Goal: Check status: Check status

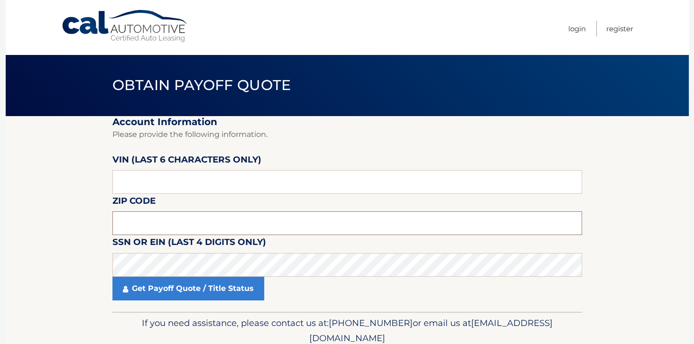
click at [178, 222] on input "text" at bounding box center [346, 223] width 469 height 24
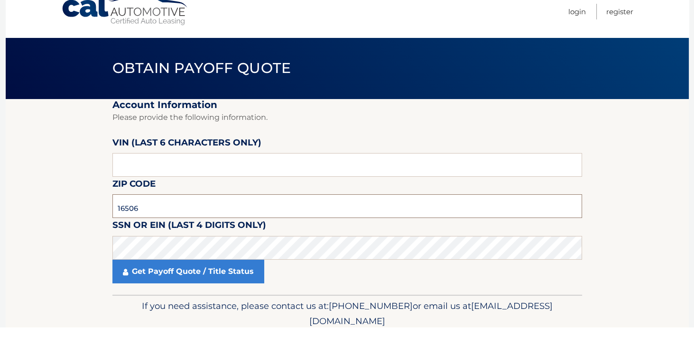
type input "16506"
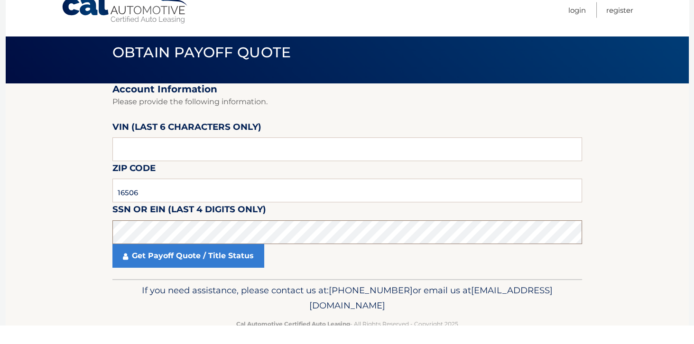
scroll to position [14, 0]
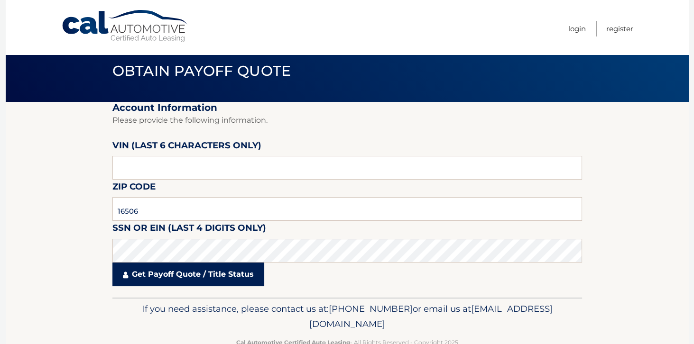
click at [228, 267] on link "Get Payoff Quote / Title Status" at bounding box center [188, 275] width 152 height 24
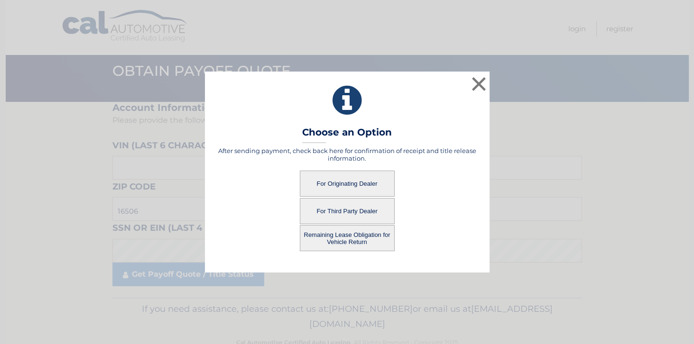
click at [357, 179] on button "For Originating Dealer" at bounding box center [347, 184] width 95 height 26
click at [348, 182] on button "For Originating Dealer" at bounding box center [347, 184] width 95 height 26
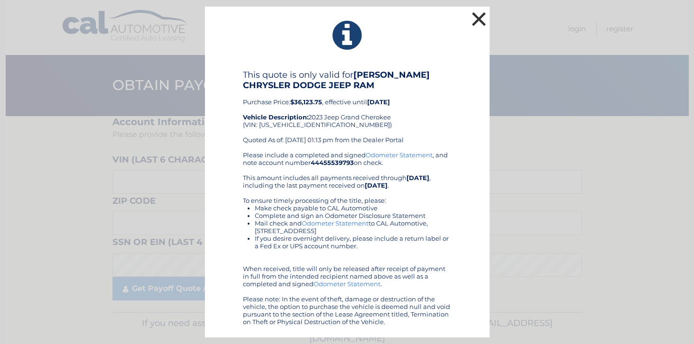
click at [472, 19] on button "×" at bounding box center [478, 18] width 19 height 19
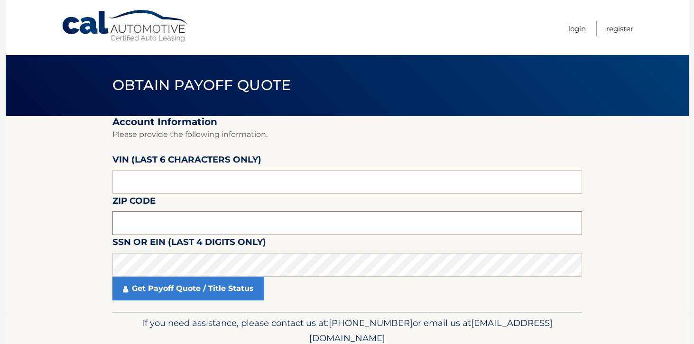
click at [338, 225] on input "text" at bounding box center [346, 223] width 469 height 24
click at [344, 183] on input "text" at bounding box center [346, 182] width 469 height 24
click at [207, 226] on input "text" at bounding box center [346, 223] width 469 height 24
type input "16506"
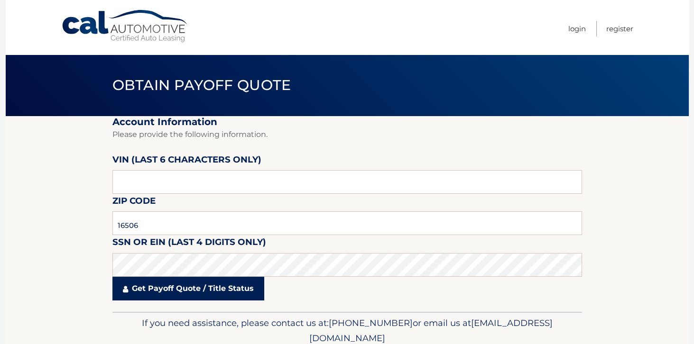
click at [207, 279] on link "Get Payoff Quote / Title Status" at bounding box center [188, 289] width 152 height 24
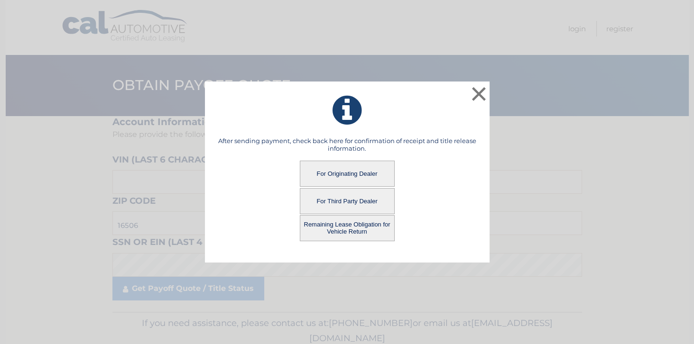
click at [351, 226] on button "Remaining Lease Obligation for Vehicle Return" at bounding box center [347, 228] width 95 height 26
click at [346, 230] on button "Remaining Lease Obligation for Vehicle Return" at bounding box center [347, 228] width 95 height 26
